Goal: Task Accomplishment & Management: Manage account settings

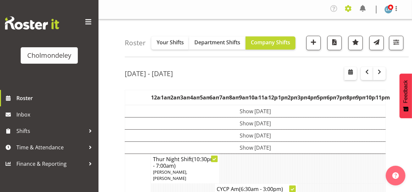
click at [350, 8] on span at bounding box center [348, 8] width 10 height 10
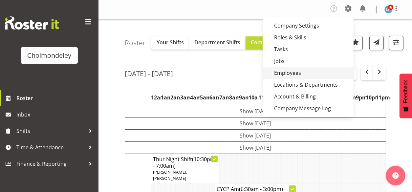
click at [285, 73] on link "Employees" at bounding box center [307, 73] width 91 height 12
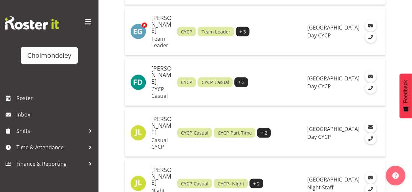
scroll to position [787, 0]
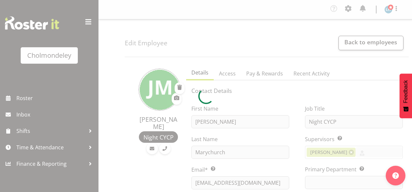
select select "TimelineWeek"
select select "79"
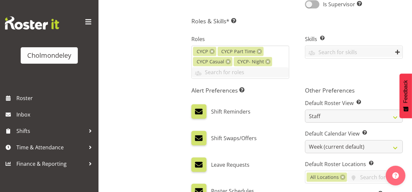
scroll to position [338, 0]
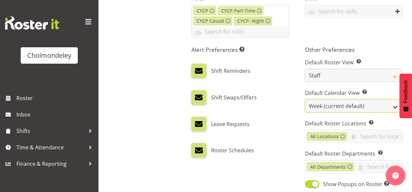
click at [328, 106] on select "Day Timeline Day Week (current default) Timeline Week Fortnight Month Calendar" at bounding box center [354, 105] width 98 height 13
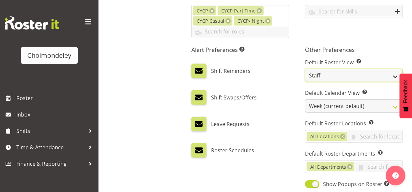
click at [327, 74] on select "Staff Role Shift - Horizontal Shift - Vertical Staff - Location" at bounding box center [354, 75] width 98 height 13
select select "shift"
click at [305, 69] on select "Staff Role Shift - Horizontal Shift - Vertical Staff - Location" at bounding box center [354, 75] width 98 height 13
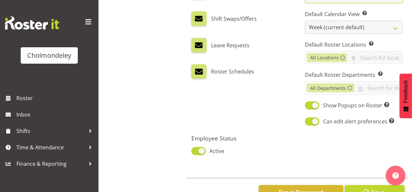
scroll to position [437, 0]
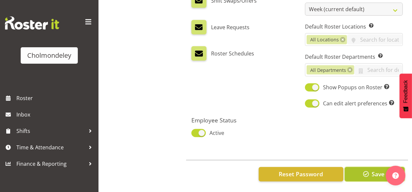
click at [375, 170] on span "Save" at bounding box center [377, 174] width 13 height 9
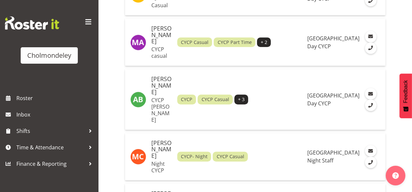
scroll to position [1417, 0]
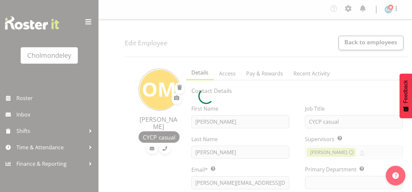
select select "shift"
select select "TimelineWeek"
select select
select select "79"
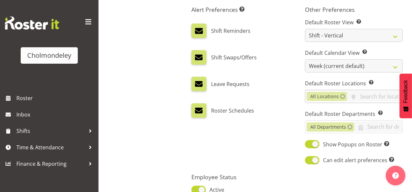
scroll to position [420, 0]
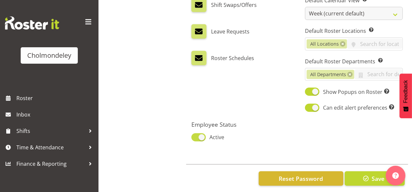
click at [197, 138] on span at bounding box center [198, 137] width 14 height 8
click at [196, 138] on input "Active" at bounding box center [193, 137] width 4 height 4
checkbox input "false"
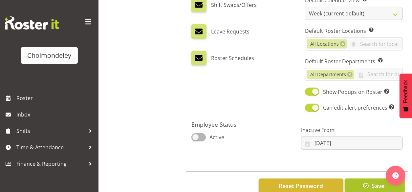
click at [370, 183] on span "button" at bounding box center [365, 185] width 9 height 9
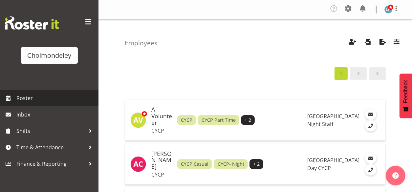
click at [20, 96] on span "Roster" at bounding box center [55, 98] width 79 height 10
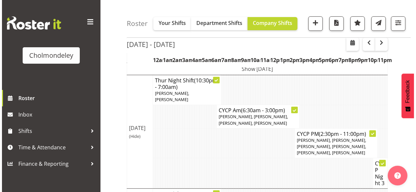
scroll to position [157, 0]
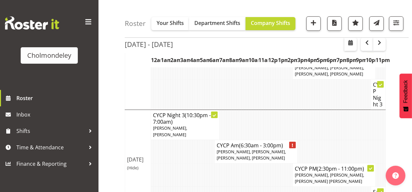
click at [259, 149] on span "[PERSON_NAME], [PERSON_NAME], [PERSON_NAME], [PERSON_NAME]" at bounding box center [250, 155] width 69 height 12
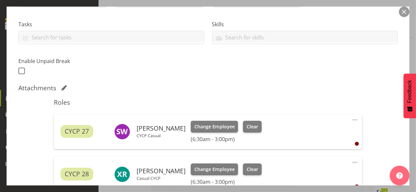
scroll to position [210, 0]
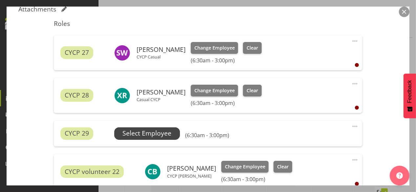
click at [139, 136] on span "Select Employee" at bounding box center [146, 134] width 49 height 10
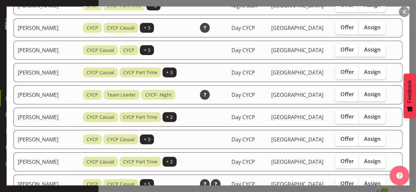
scroll to position [394, 0]
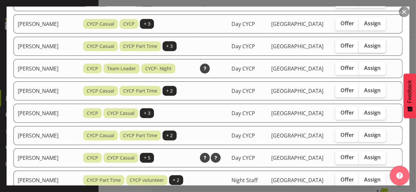
click at [372, 49] on span "Assign" at bounding box center [372, 45] width 16 height 7
click at [363, 48] on input "Assign" at bounding box center [361, 46] width 4 height 4
checkbox input "true"
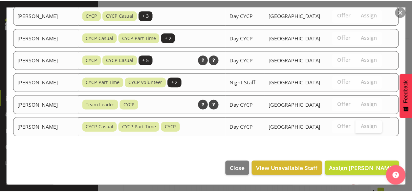
scroll to position [550, 0]
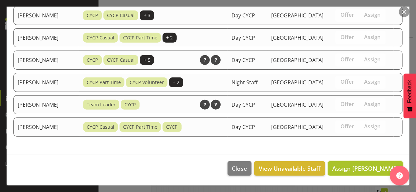
click at [371, 170] on span "Assign [PERSON_NAME]" at bounding box center [365, 168] width 66 height 8
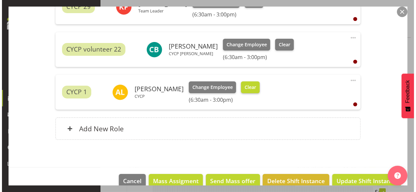
scroll to position [210, 0]
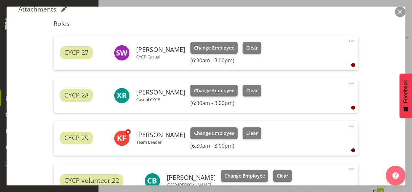
click at [348, 126] on span at bounding box center [351, 126] width 8 height 8
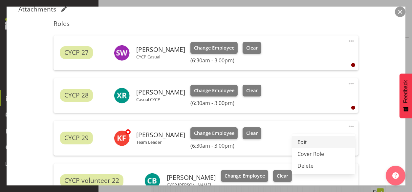
click at [301, 142] on link "Edit" at bounding box center [323, 142] width 63 height 12
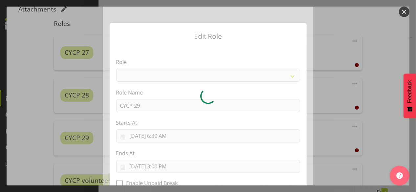
select select "206"
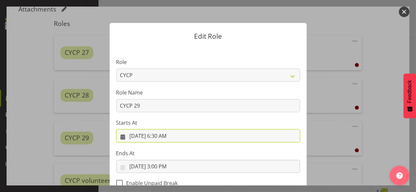
click at [164, 139] on input "[DATE] 6:30 AM" at bounding box center [208, 135] width 184 height 13
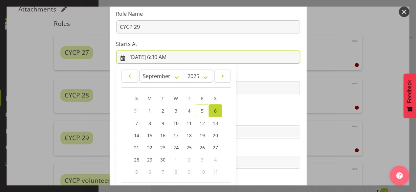
scroll to position [107, 0]
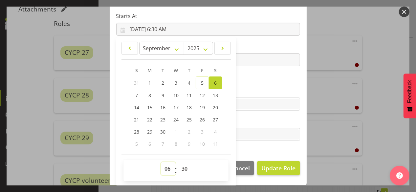
click at [165, 169] on select "00 01 02 03 04 05 06 07 08 09 10 11 12 13 14 15 16 17 18 19 20 21 22 23" at bounding box center [168, 168] width 15 height 13
select select "8"
click at [161, 162] on select "00 01 02 03 04 05 06 07 08 09 10 11 12 13 14 15 16 17 18 19 20 21 22 23" at bounding box center [168, 168] width 15 height 13
type input "[DATE] 8:30 AM"
click at [184, 168] on select "00 01 02 03 04 05 06 07 08 09 10 11 12 13 14 15 16 17 18 19 20 21 22 23 24 25 2…" at bounding box center [185, 168] width 15 height 13
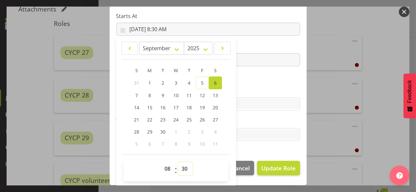
select select "0"
click at [178, 162] on select "00 01 02 03 04 05 06 07 08 09 10 11 12 13 14 15 16 17 18 19 20 21 22 23 24 25 2…" at bounding box center [185, 168] width 15 height 13
type input "[DATE] 8:00 AM"
click at [273, 88] on label "Skills" at bounding box center [208, 91] width 184 height 8
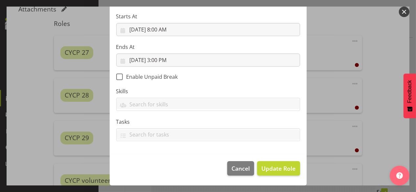
scroll to position [106, 0]
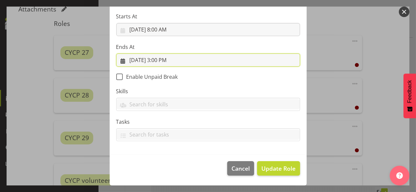
click at [157, 60] on input "[DATE] 3:00 PM" at bounding box center [208, 59] width 184 height 13
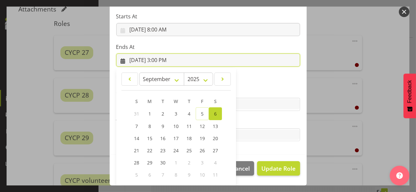
scroll to position [137, 0]
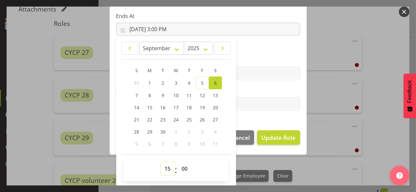
click at [164, 169] on select "00 01 02 03 04 05 06 07 08 09 10 11 12 13 14 15 16 17 18 19 20 21 22 23" at bounding box center [168, 168] width 15 height 13
select select "13"
click at [161, 162] on select "00 01 02 03 04 05 06 07 08 09 10 11 12 13 14 15 16 17 18 19 20 21 22 23" at bounding box center [168, 168] width 15 height 13
type input "[DATE] 1:00 PM"
click at [266, 91] on label "Tasks" at bounding box center [208, 91] width 184 height 8
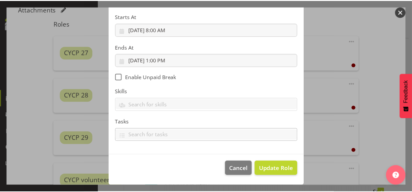
scroll to position [106, 0]
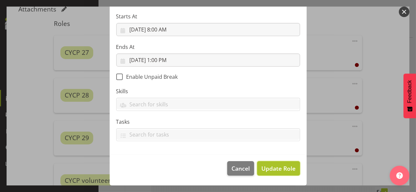
click at [277, 171] on span "Update Role" at bounding box center [278, 168] width 34 height 9
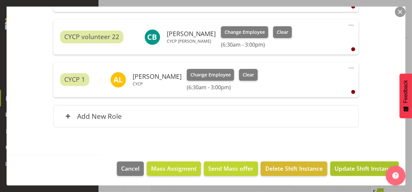
click at [353, 165] on span "Update Shift Instance" at bounding box center [364, 168] width 60 height 9
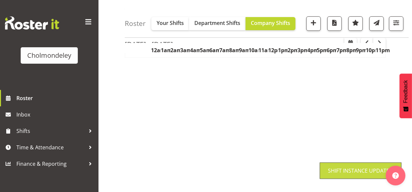
scroll to position [133, 0]
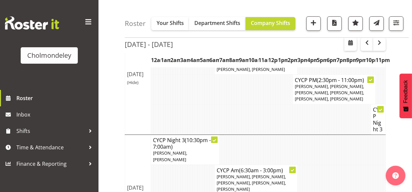
click at [307, 149] on td at bounding box center [308, 150] width 2 height 30
